Goal: Transaction & Acquisition: Purchase product/service

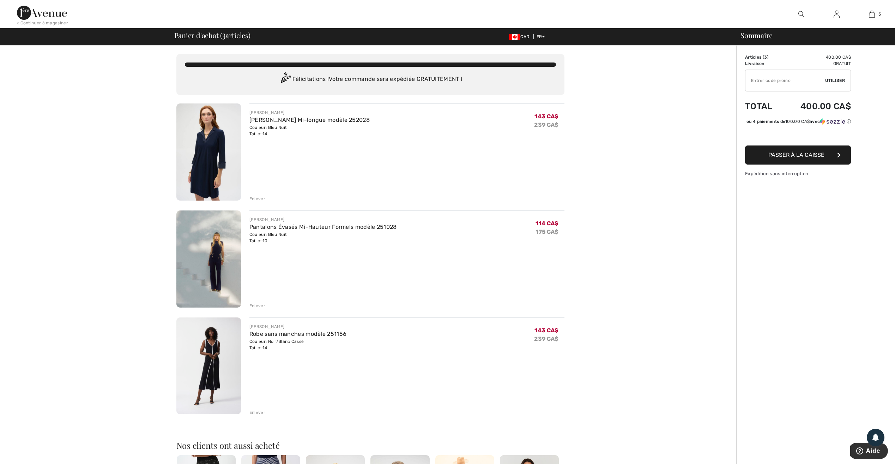
click at [796, 164] on button "Passer à la caisse" at bounding box center [798, 154] width 106 height 19
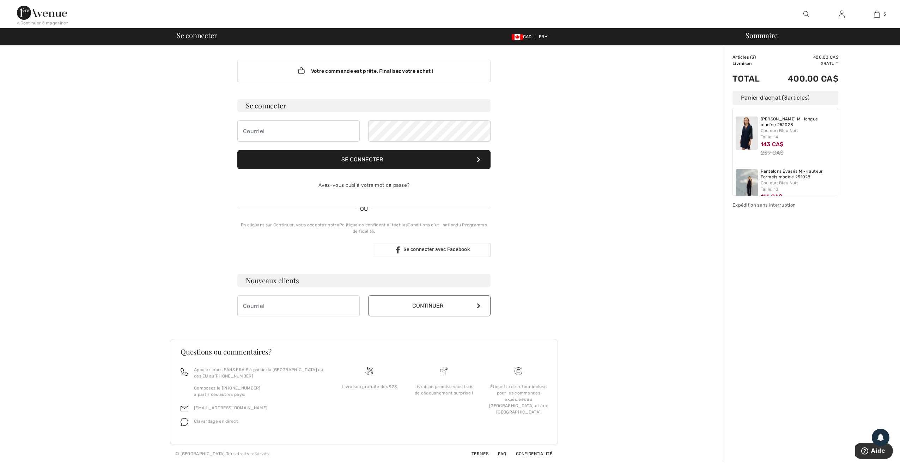
click at [277, 109] on h3 "Se connecter" at bounding box center [363, 105] width 253 height 13
click at [274, 127] on input "email" at bounding box center [298, 130] width 122 height 21
type input "[EMAIL_ADDRESS][DOMAIN_NAME]"
click at [385, 166] on button "Se connecter" at bounding box center [363, 159] width 253 height 19
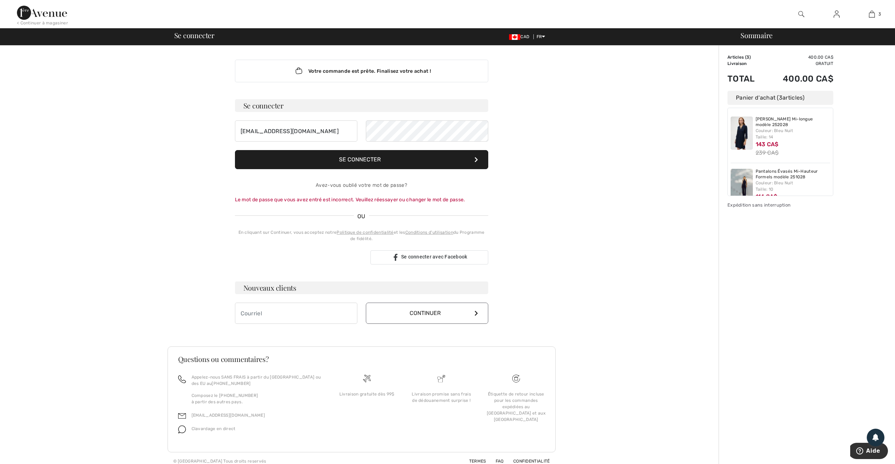
click at [373, 163] on button "Se connecter" at bounding box center [361, 159] width 253 height 19
click at [322, 140] on div "[EMAIL_ADDRESS][DOMAIN_NAME]" at bounding box center [361, 130] width 253 height 21
click at [347, 162] on button "Se connecter" at bounding box center [361, 159] width 253 height 19
click at [249, 135] on div "[EMAIL_ADDRESS][DOMAIN_NAME]" at bounding box center [361, 130] width 253 height 21
click at [235, 150] on button "Se connecter" at bounding box center [361, 159] width 253 height 19
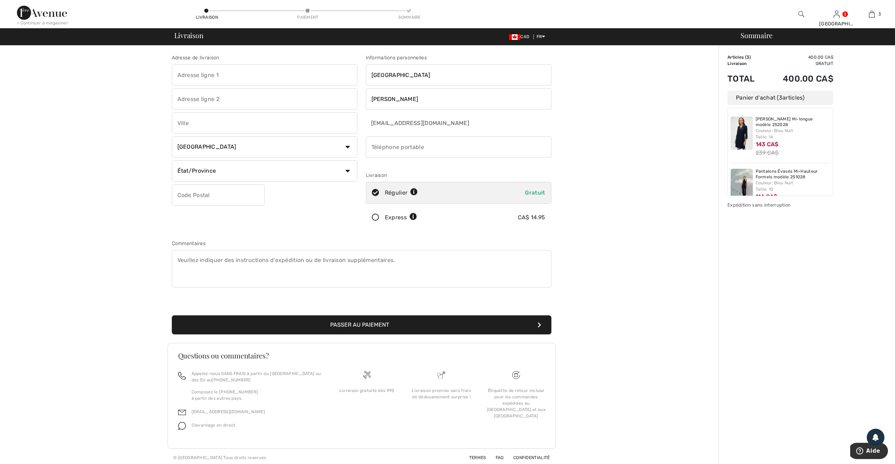
click at [205, 78] on input "text" at bounding box center [265, 74] width 186 height 21
type input "3055 rue Paré"
type input "Saint-Hubert"
type input "canada Saint Hubert"
select select "QC"
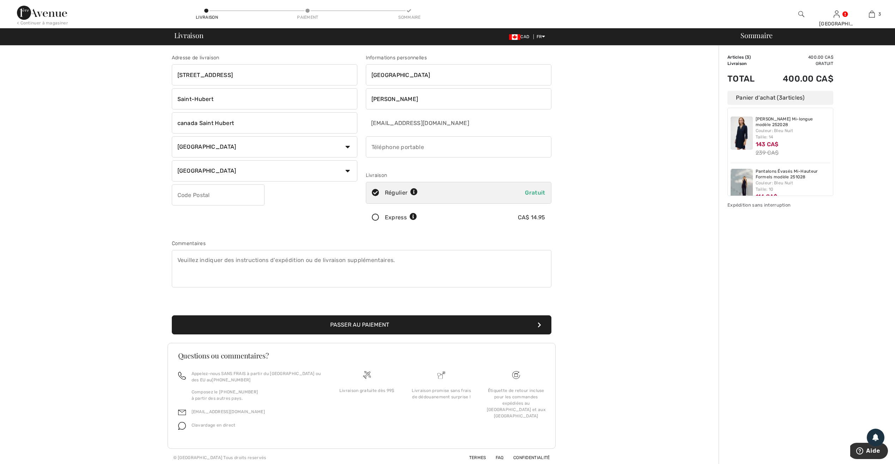
type input "j3y4r6"
type input "4383909180"
type input "J3Y4R6"
drag, startPoint x: 235, startPoint y: 97, endPoint x: 101, endPoint y: 98, distance: 133.7
click at [101, 98] on div "Adresse de livraison 3055 rue Paré Saint-Hubert canada Saint Hubert Pays Canada…" at bounding box center [361, 256] width 714 height 420
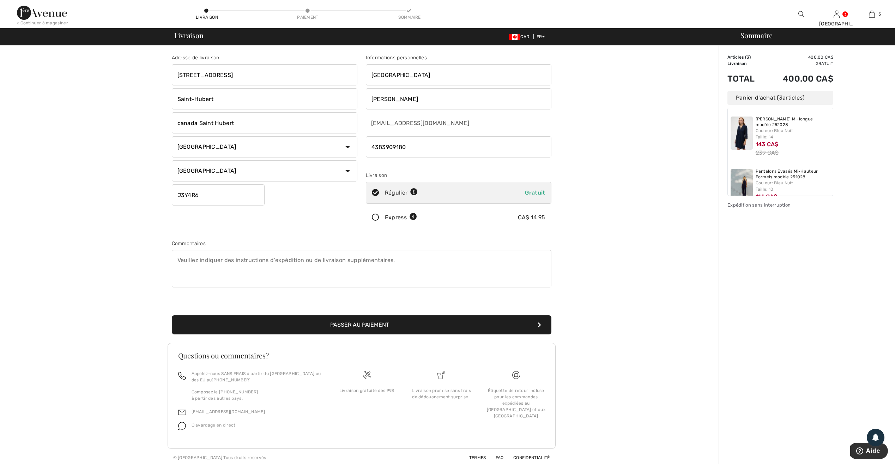
type input "<"
drag, startPoint x: 200, startPoint y: 122, endPoint x: 155, endPoint y: 123, distance: 44.8
click at [155, 123] on div "Adresse de livraison 3055 rue Paré canada Saint Hubert Pays Canada États-Unis A…" at bounding box center [361, 256] width 714 height 420
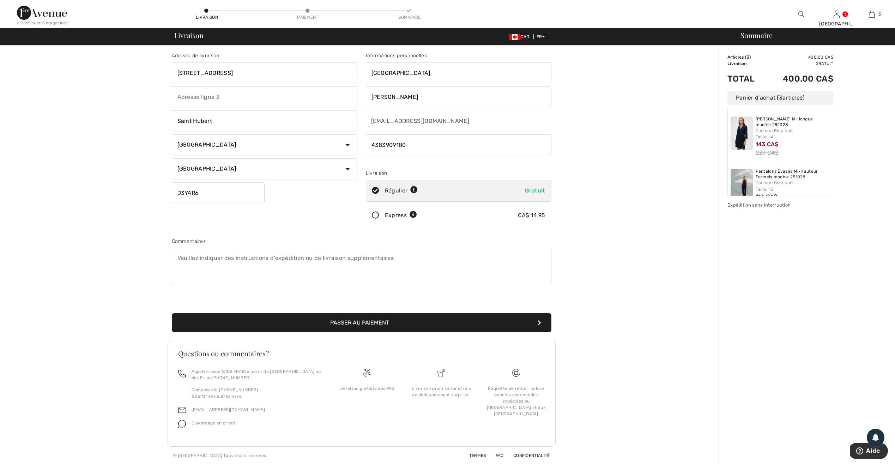
scroll to position [2, 0]
type input "Saint Hubert"
click at [324, 317] on button "Passer au paiement" at bounding box center [362, 322] width 380 height 19
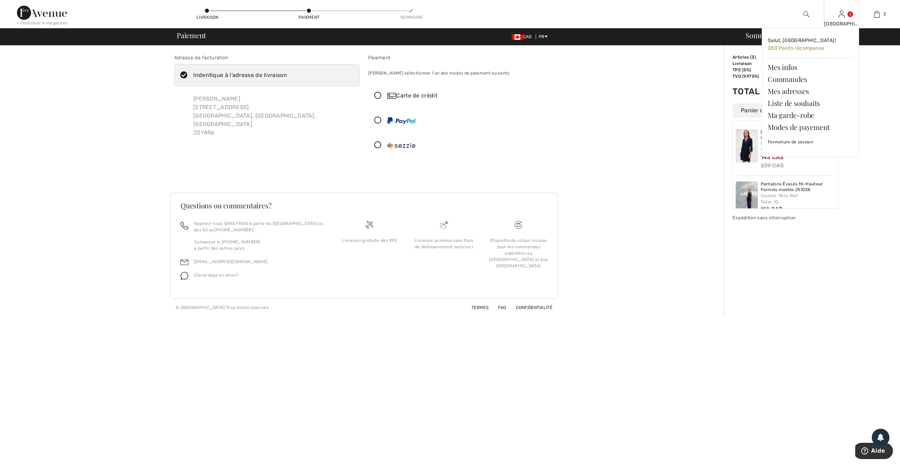
click at [840, 19] on div "France Salut, France! 280 Points récompense Mes infos Commandes Mes adresses Li…" at bounding box center [841, 14] width 35 height 28
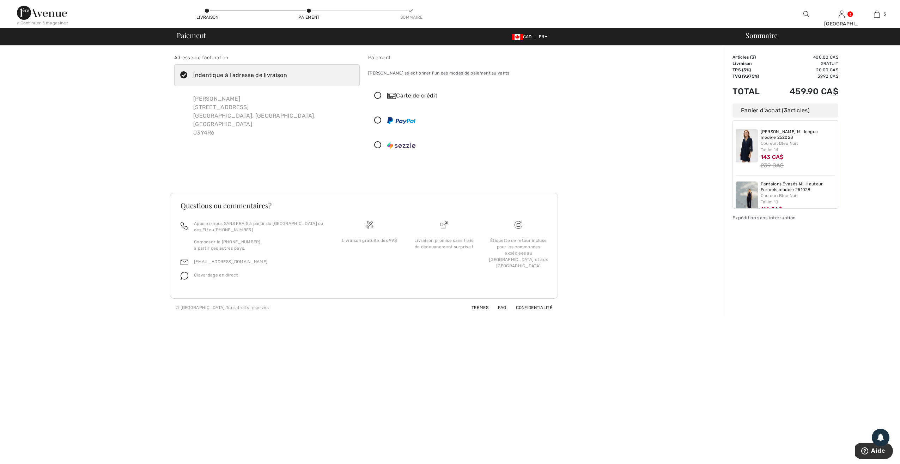
click at [380, 94] on icon at bounding box center [378, 95] width 19 height 7
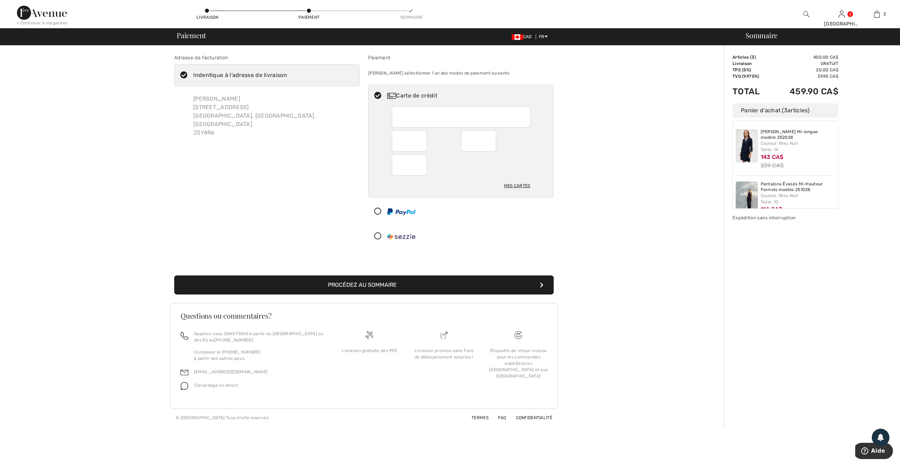
click at [402, 292] on button "Procédez au sommaire" at bounding box center [364, 284] width 380 height 19
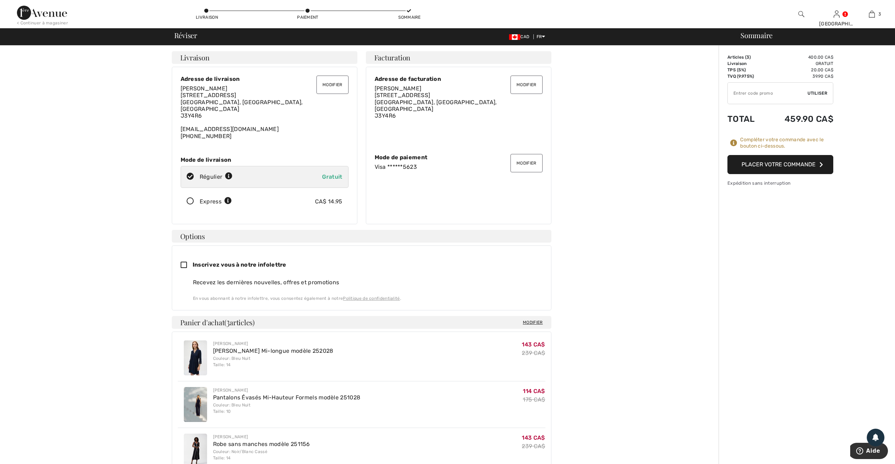
click at [792, 169] on button "Placer votre commande" at bounding box center [780, 164] width 106 height 19
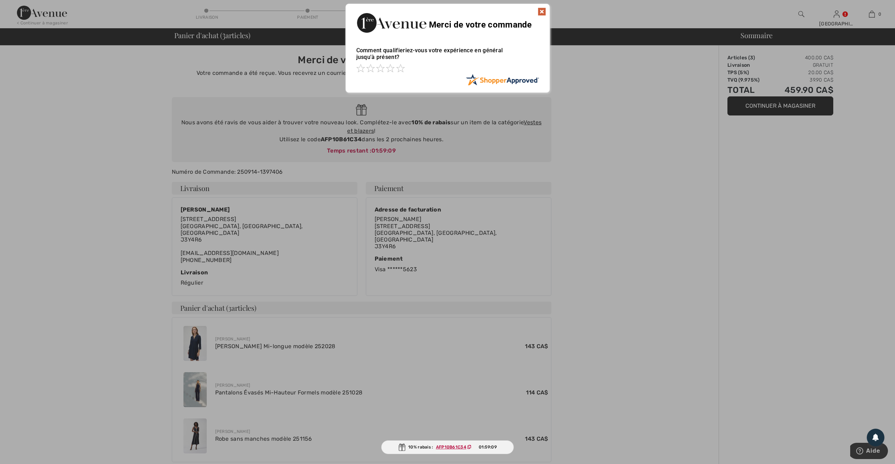
click at [543, 11] on img at bounding box center [542, 11] width 8 height 8
